Goal: Find specific page/section: Find specific page/section

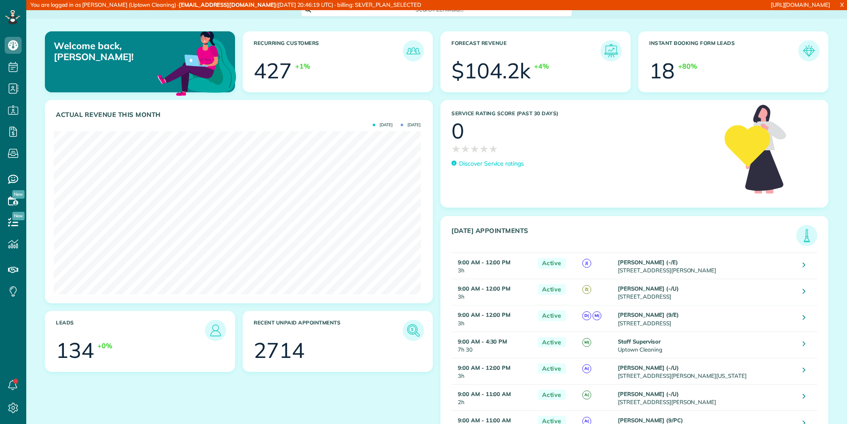
scroll to position [163, 367]
click at [45, 105] on link "All Contacts" at bounding box center [74, 103] width 97 height 19
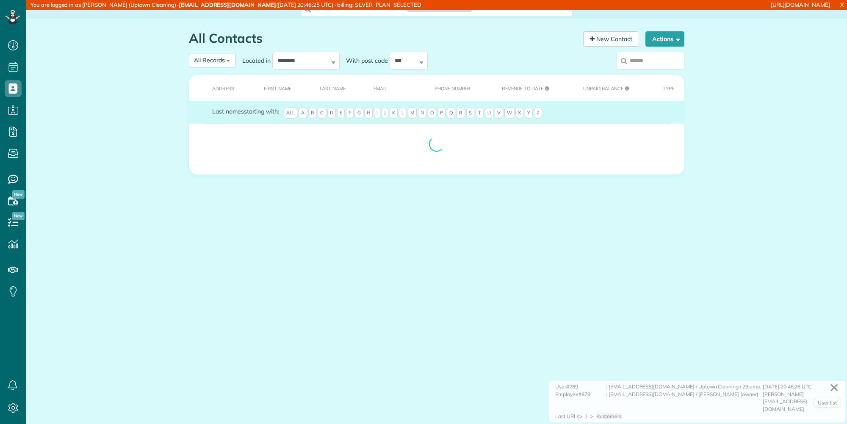
scroll to position [4, 4]
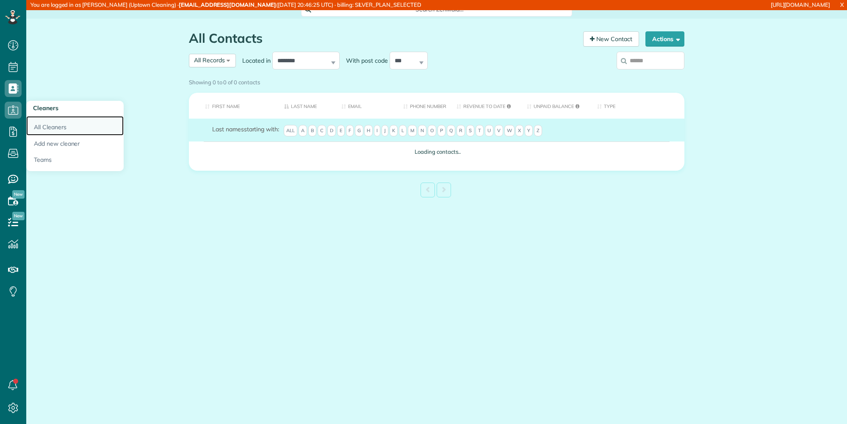
click at [44, 123] on link "All Cleaners" at bounding box center [74, 125] width 97 height 19
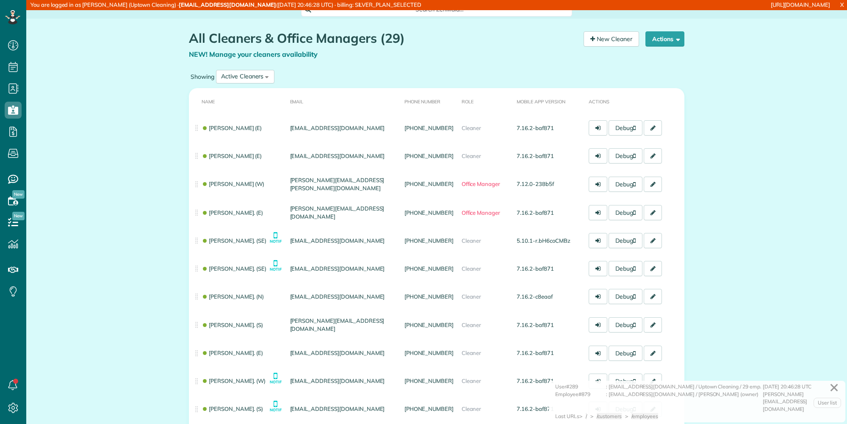
scroll to position [4, 4]
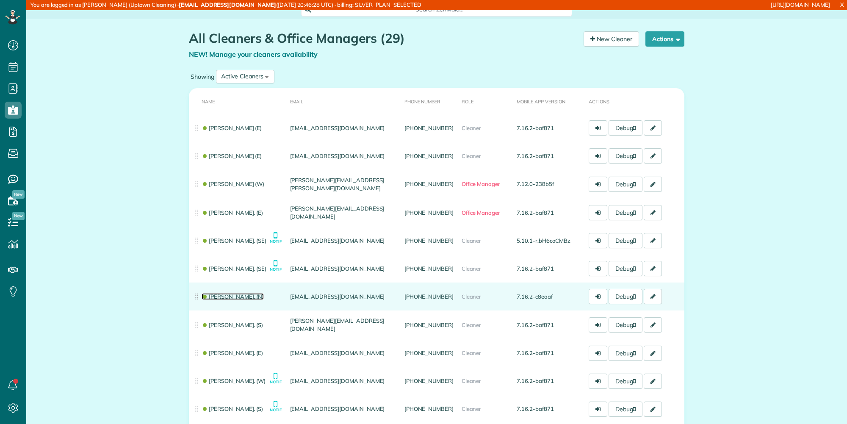
click at [239, 293] on link "Wendy Banegas. (N)" at bounding box center [233, 296] width 62 height 7
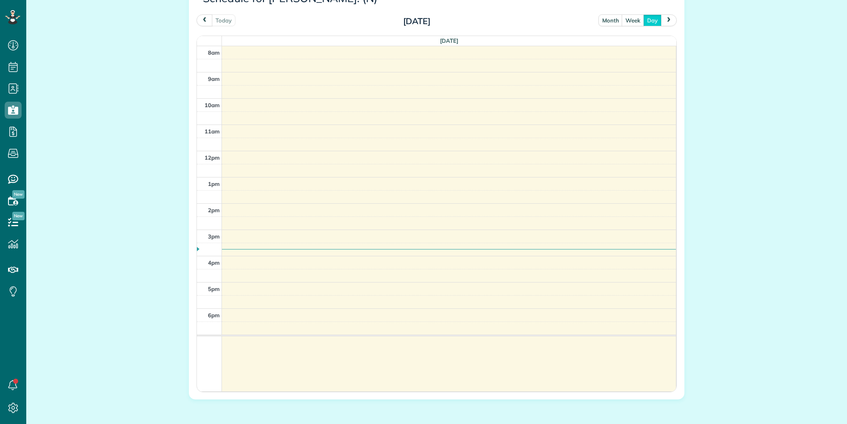
scroll to position [254, 0]
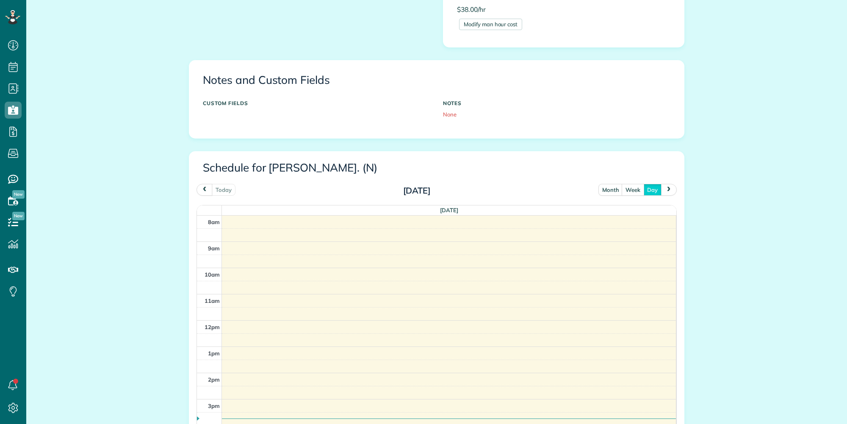
click at [632, 188] on button "week" at bounding box center [633, 189] width 22 height 11
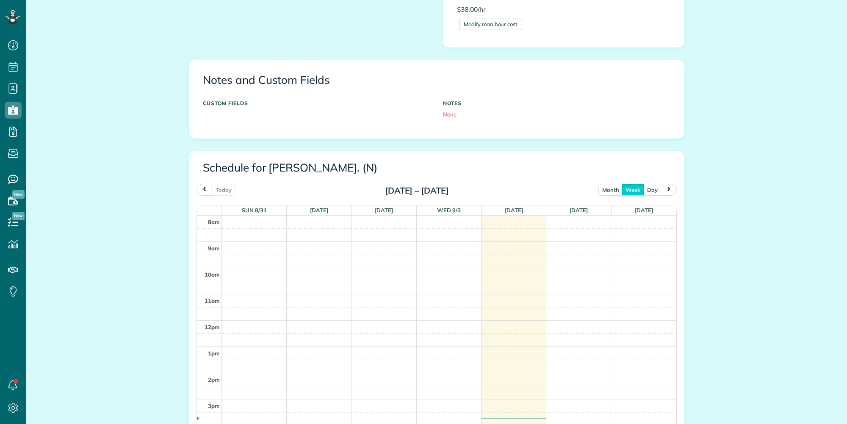
scroll to position [297, 0]
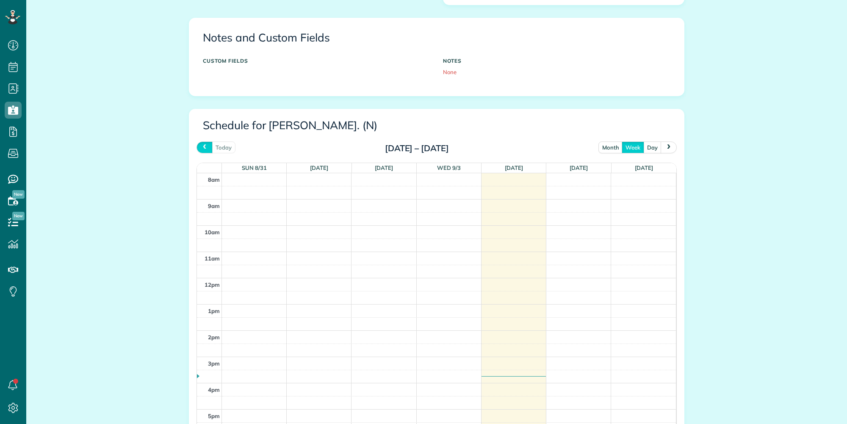
click at [202, 145] on span "prev" at bounding box center [204, 147] width 7 height 6
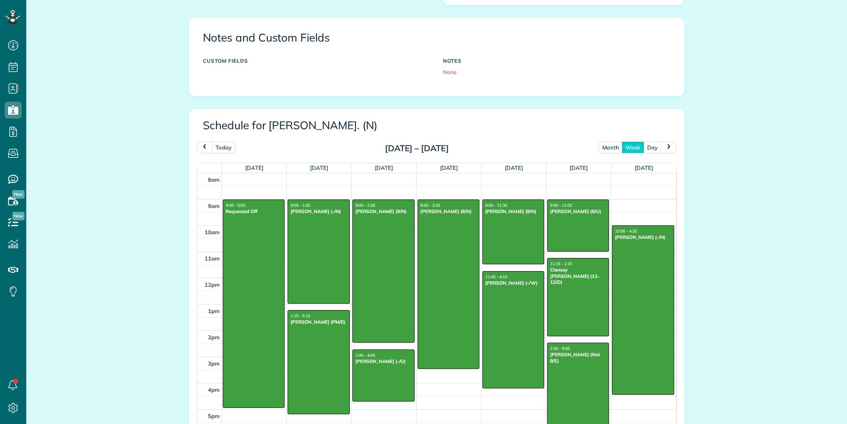
scroll to position [339, 0]
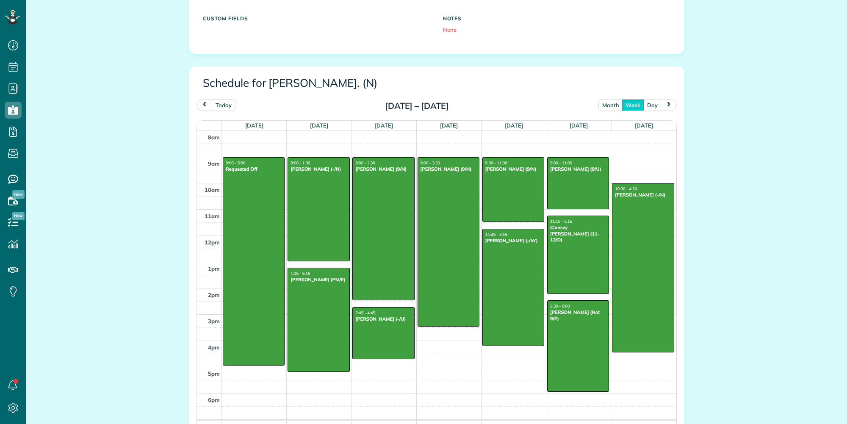
click at [666, 104] on span "next" at bounding box center [669, 105] width 7 height 6
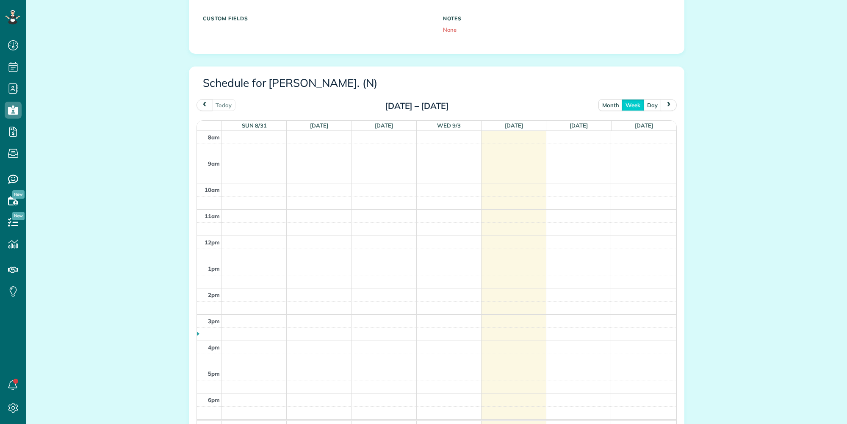
click at [666, 104] on span "next" at bounding box center [669, 105] width 7 height 6
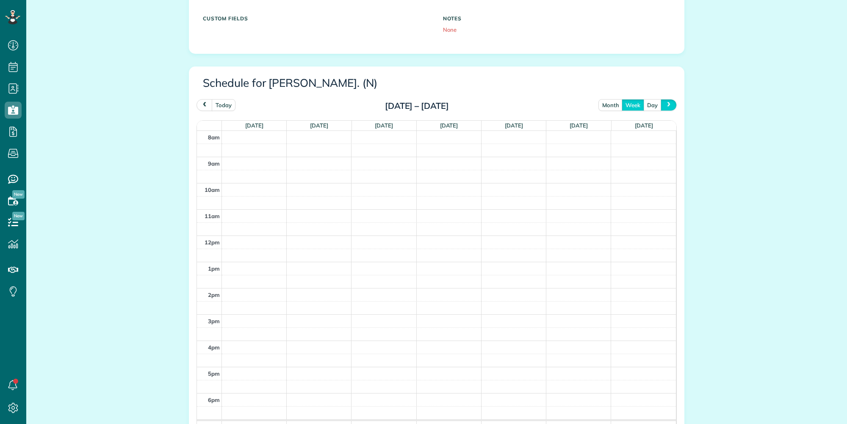
click at [666, 104] on span "next" at bounding box center [669, 105] width 7 height 6
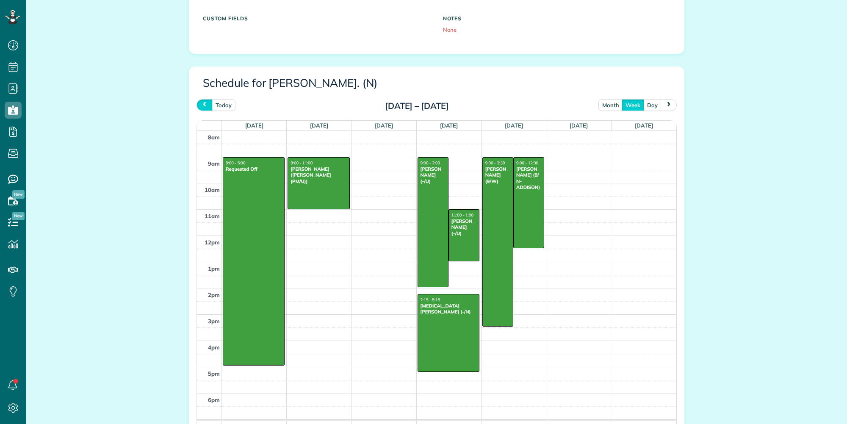
click at [203, 105] on span "prev" at bounding box center [204, 105] width 7 height 6
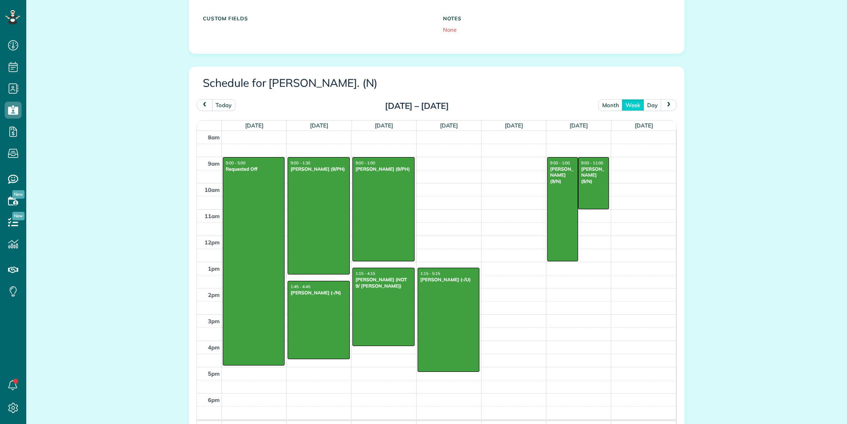
click at [203, 105] on span "prev" at bounding box center [204, 105] width 7 height 6
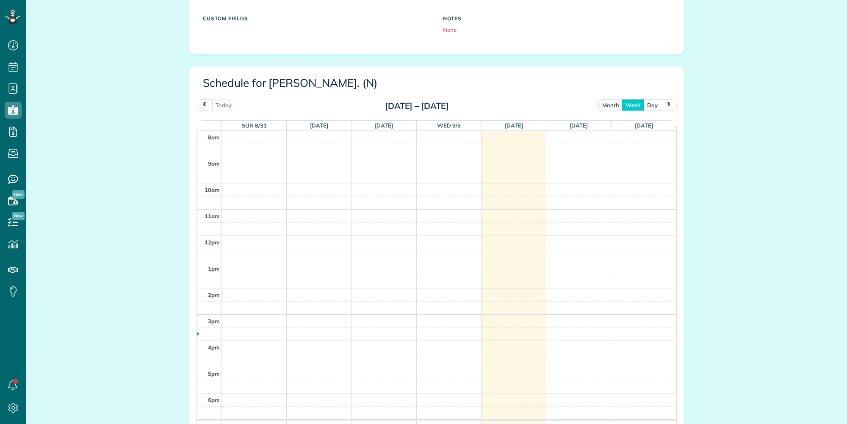
scroll to position [381, 0]
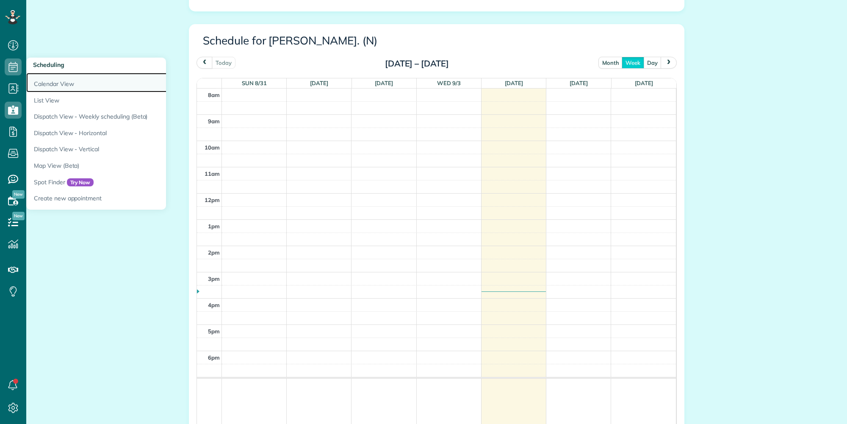
click at [57, 78] on link "Calendar View" at bounding box center [132, 82] width 212 height 19
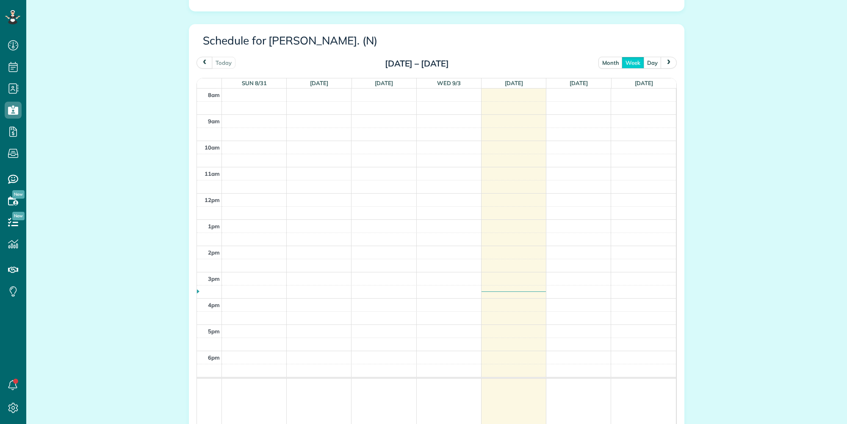
click at [270, 41] on h3 "Schedule for Wendy Banegas. (N)" at bounding box center [437, 41] width 468 height 12
drag, startPoint x: 270, startPoint y: 41, endPoint x: 176, endPoint y: 17, distance: 97.0
click at [317, 39] on h3 "Schedule for Wendy Banegas. (N)" at bounding box center [437, 41] width 468 height 12
copy h3 "Wendy Banegas"
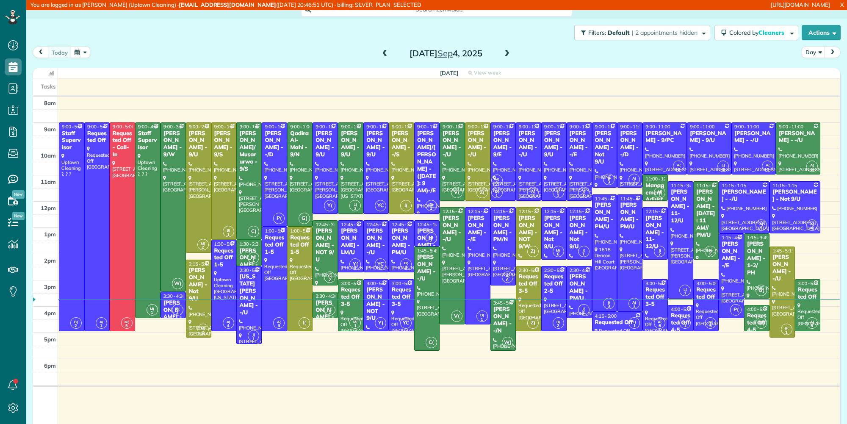
scroll to position [4, 4]
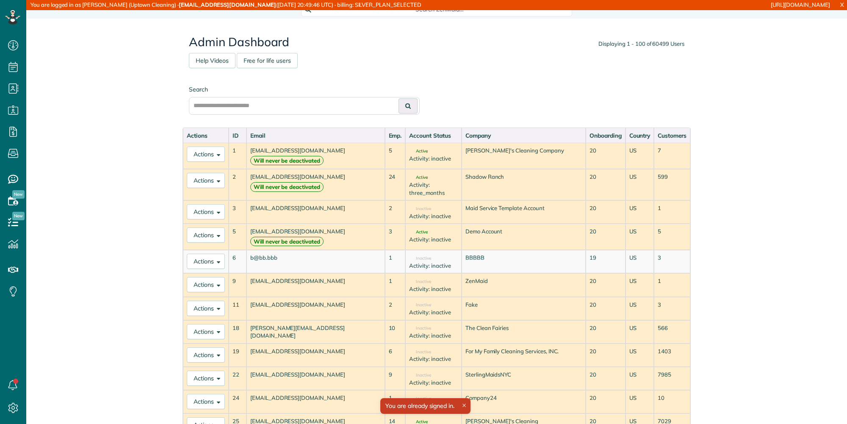
scroll to position [424, 26]
click at [268, 114] on input "text" at bounding box center [304, 106] width 231 height 18
paste input "**********"
type input "**********"
click at [401, 107] on button at bounding box center [408, 105] width 19 height 15
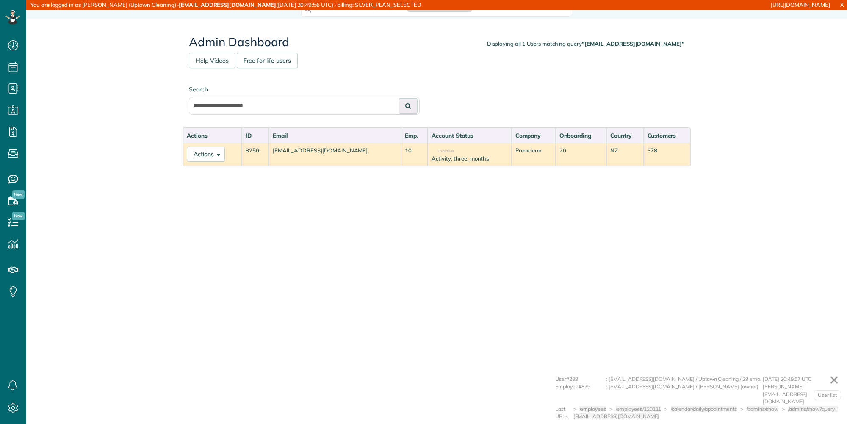
scroll to position [4, 4]
